Goal: Task Accomplishment & Management: Use online tool/utility

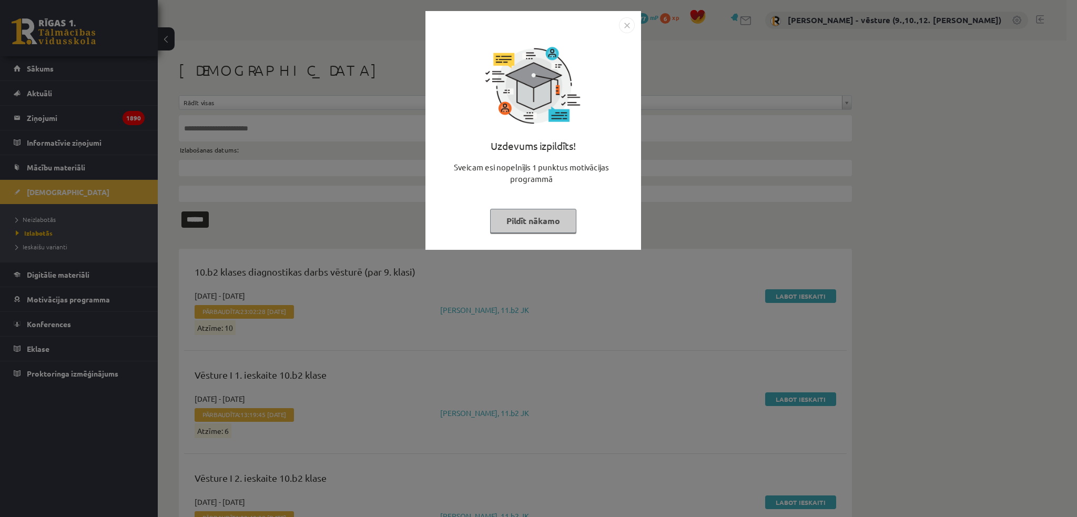
drag, startPoint x: 617, startPoint y: 24, endPoint x: 622, endPoint y: 23, distance: 5.3
click at [620, 23] on div at bounding box center [533, 25] width 203 height 16
click at [625, 23] on img "Close" at bounding box center [627, 25] width 16 height 16
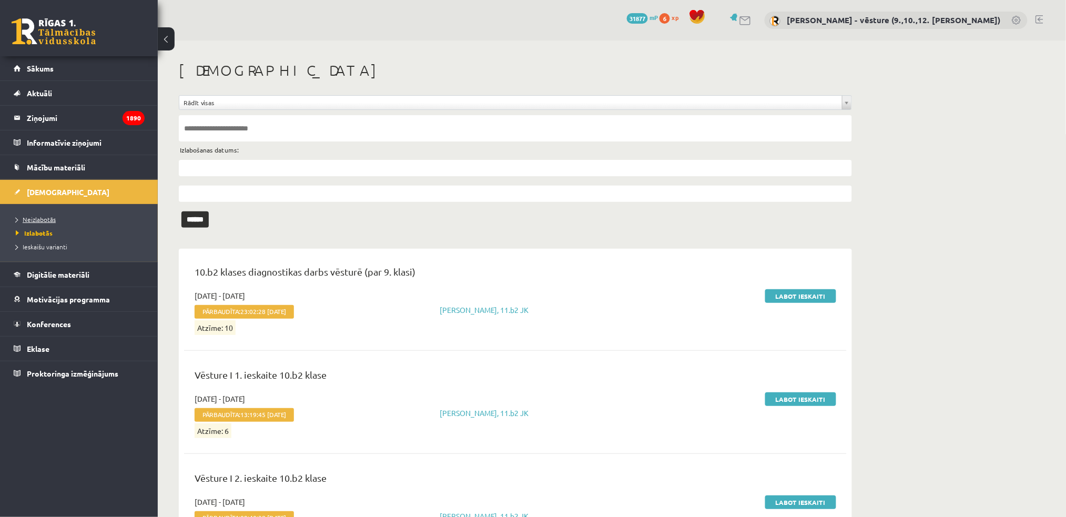
click at [39, 221] on span "Neizlabotās" at bounding box center [36, 219] width 40 height 8
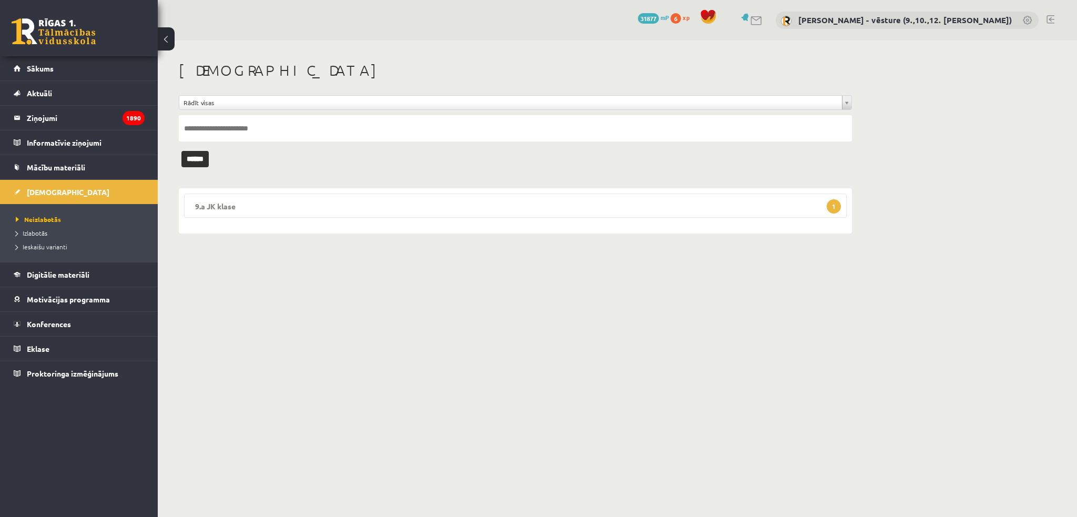
click at [399, 212] on legend "9.a JK klase 1" at bounding box center [515, 205] width 662 height 24
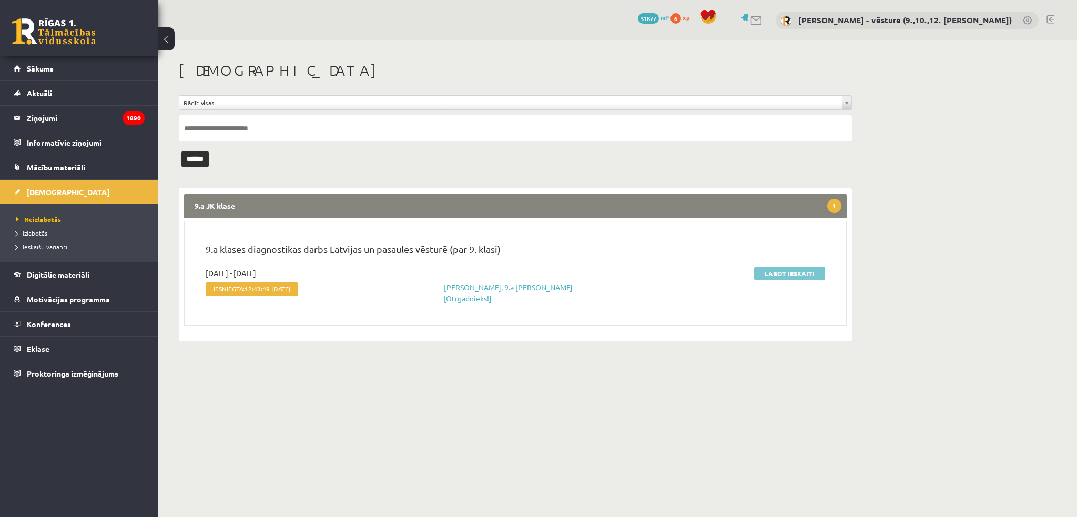
click at [782, 277] on link "Labot ieskaiti" at bounding box center [789, 274] width 71 height 14
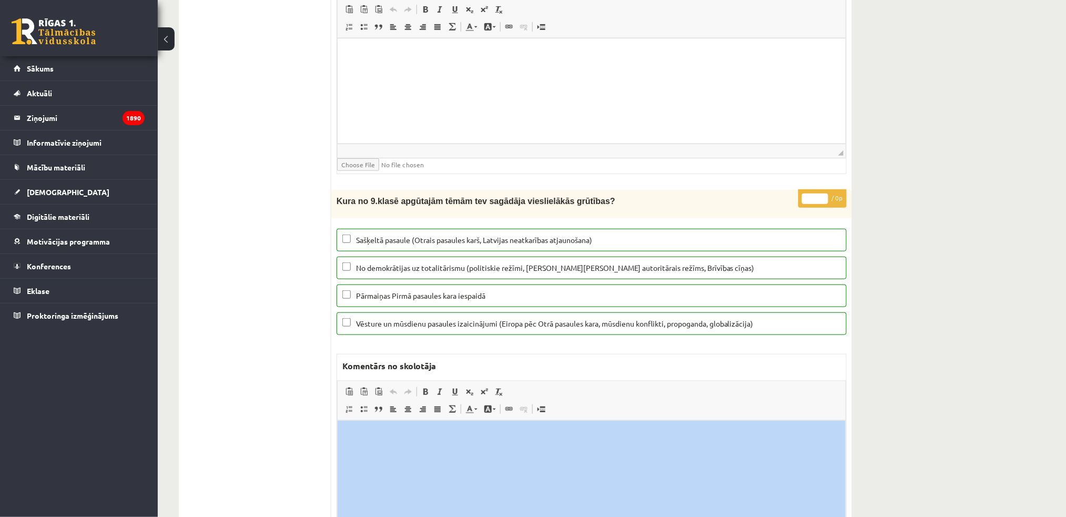
drag, startPoint x: 1065, startPoint y: 493, endPoint x: 1062, endPoint y: 445, distance: 47.9
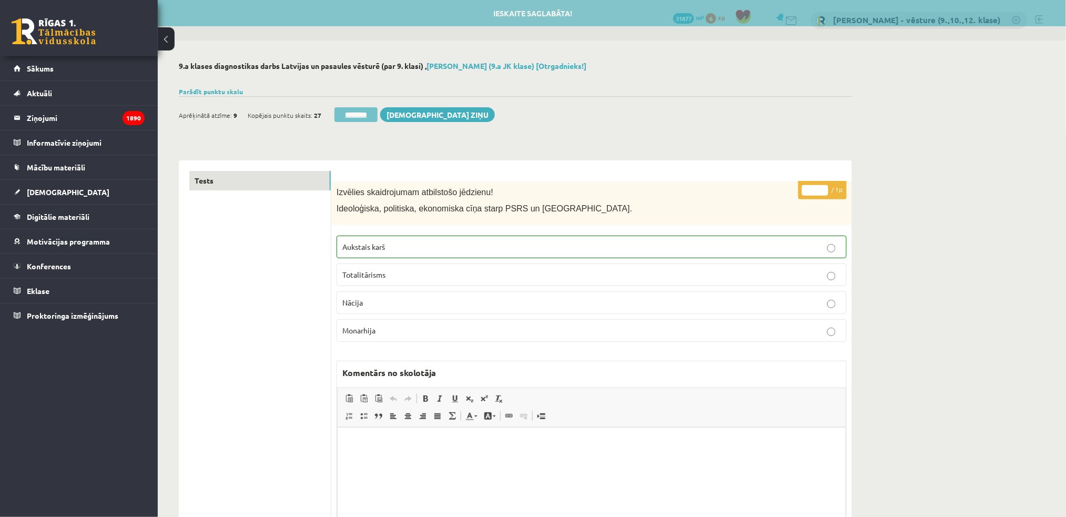
click at [365, 115] on input "********" at bounding box center [355, 114] width 43 height 15
